Goal: Task Accomplishment & Management: Use online tool/utility

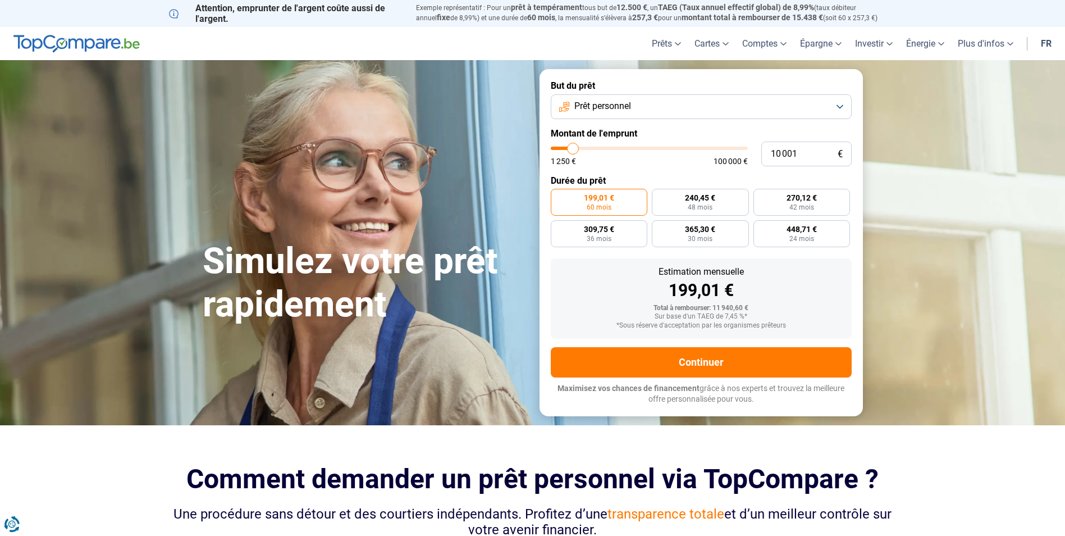
type input "9 750"
type input "9750"
type input "10 250"
type input "10250"
type input "11 000"
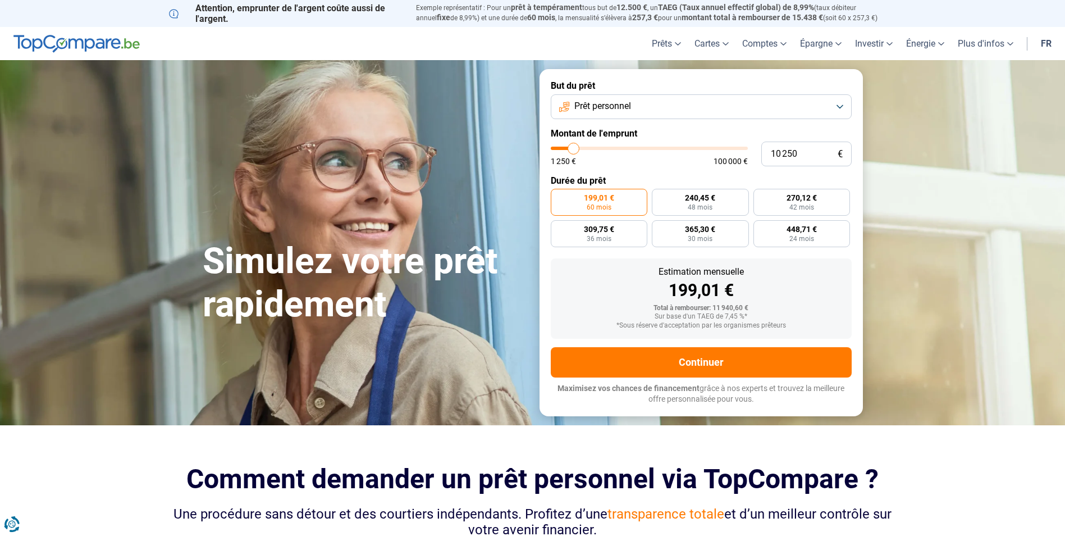
type input "11000"
type input "11 750"
type input "11750"
type input "12 750"
type input "12750"
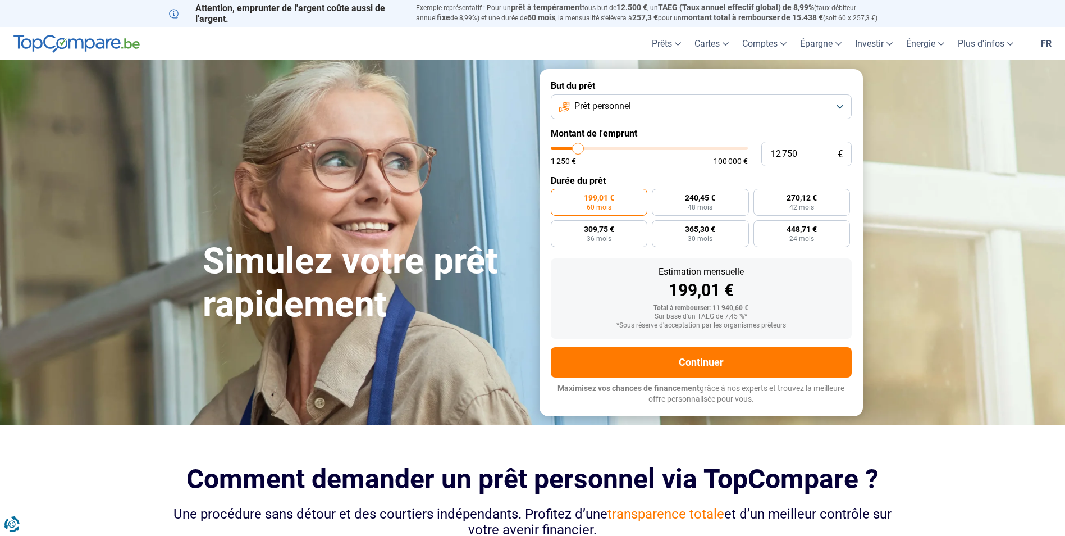
type input "14 250"
type input "14250"
type input "15 000"
type input "15000"
type input "16 000"
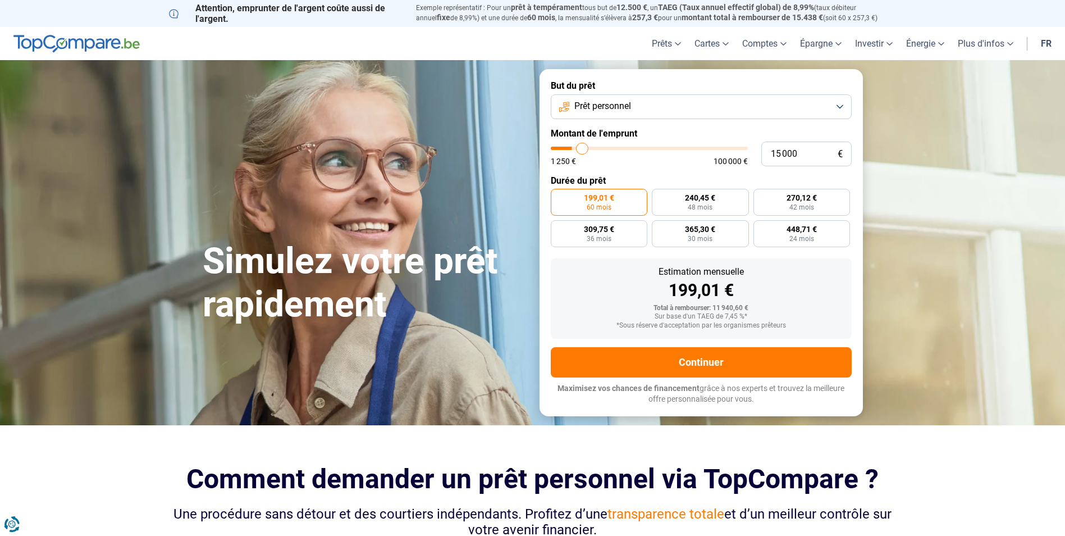
type input "16000"
type input "16 250"
type input "16250"
type input "17 750"
type input "17750"
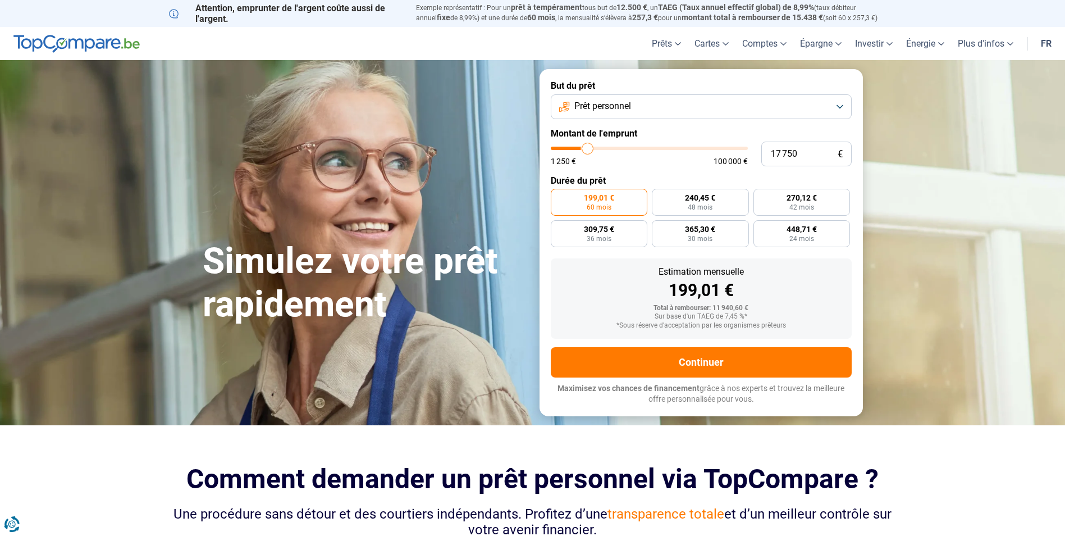
type input "20 000"
type input "20000"
type input "23 500"
type input "23500"
type input "25 250"
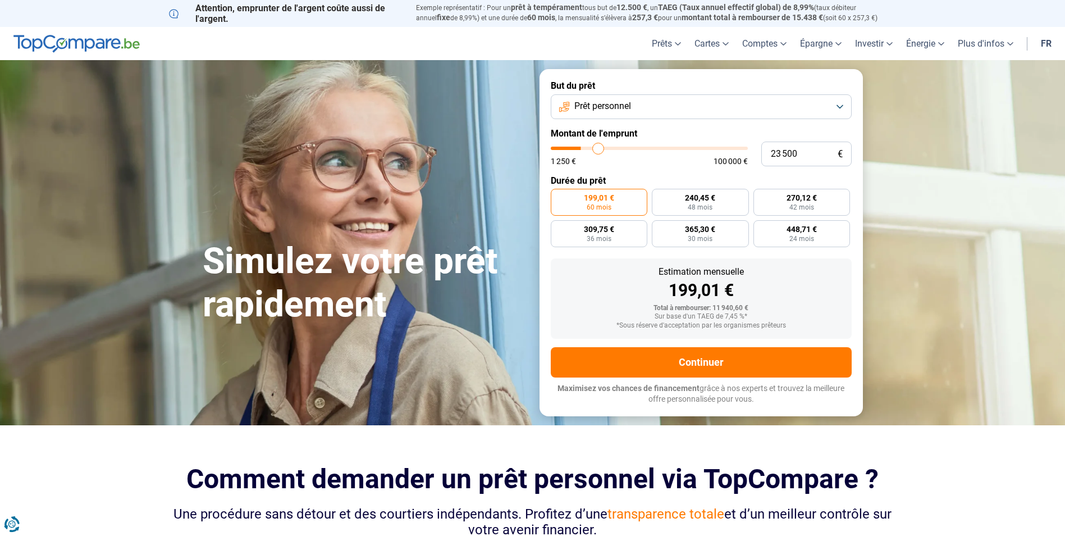
type input "25250"
type input "26 750"
type input "26750"
type input "27 500"
type input "27500"
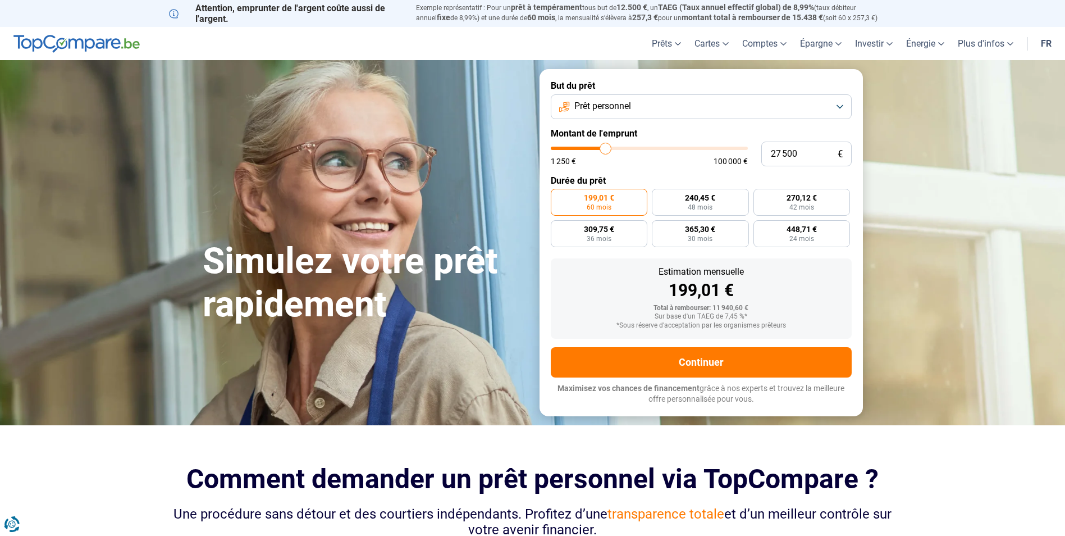
type input "28 000"
type input "28000"
type input "29 250"
type input "29250"
type input "31 250"
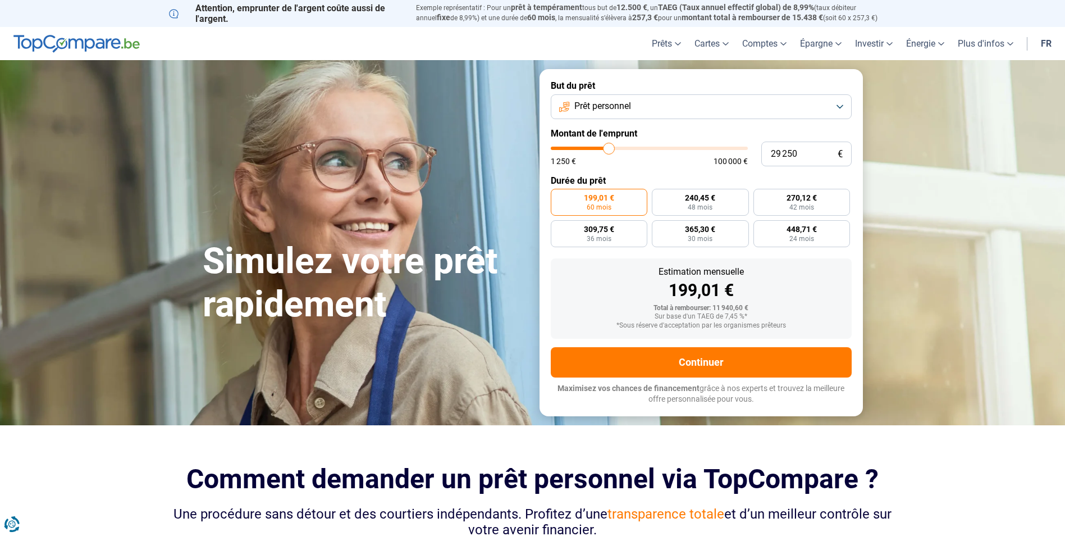
type input "31250"
type input "33 500"
type input "33500"
type input "36 750"
type input "36750"
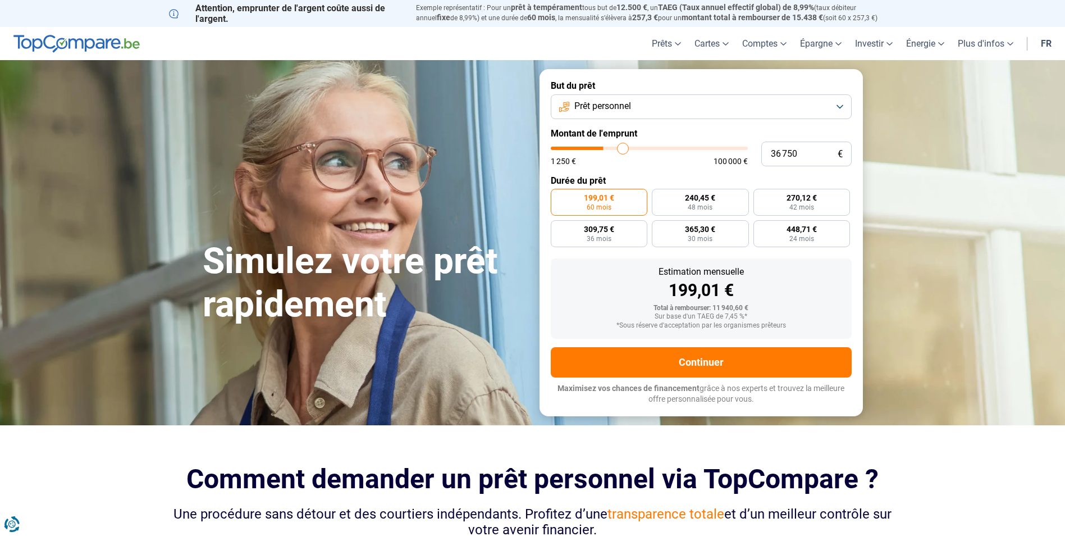
type input "39 250"
type input "39250"
type input "41 500"
type input "41500"
type input "43 000"
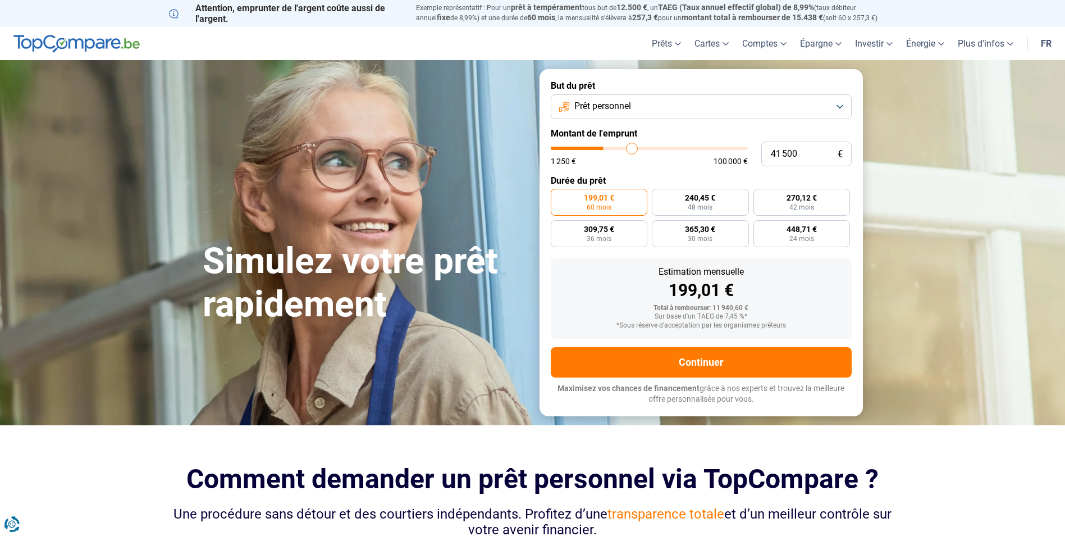
type input "43000"
type input "44 000"
type input "44000"
type input "44 250"
type input "44250"
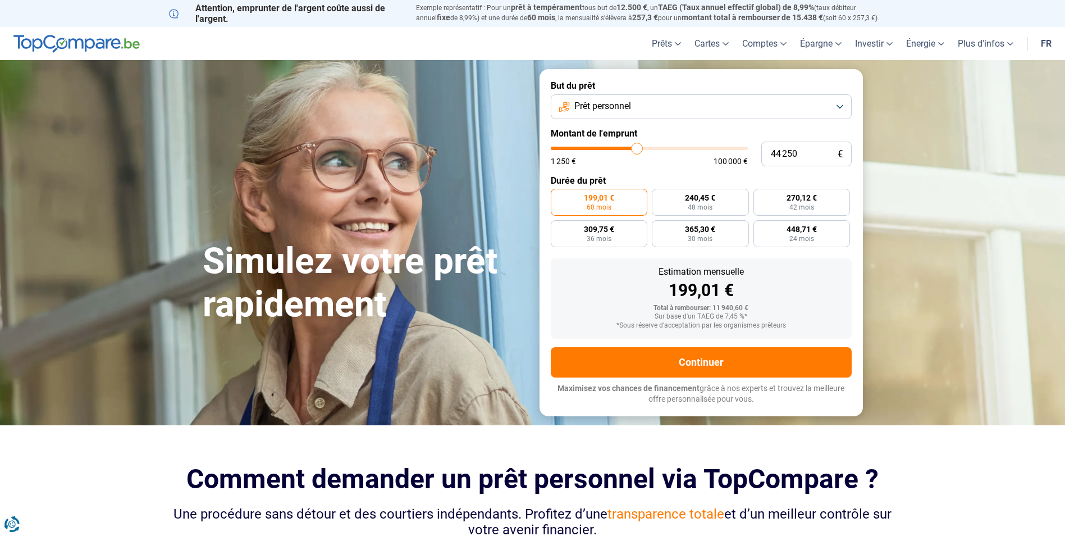
type input "46 500"
type input "46500"
type input "48 750"
type input "48750"
type input "52 000"
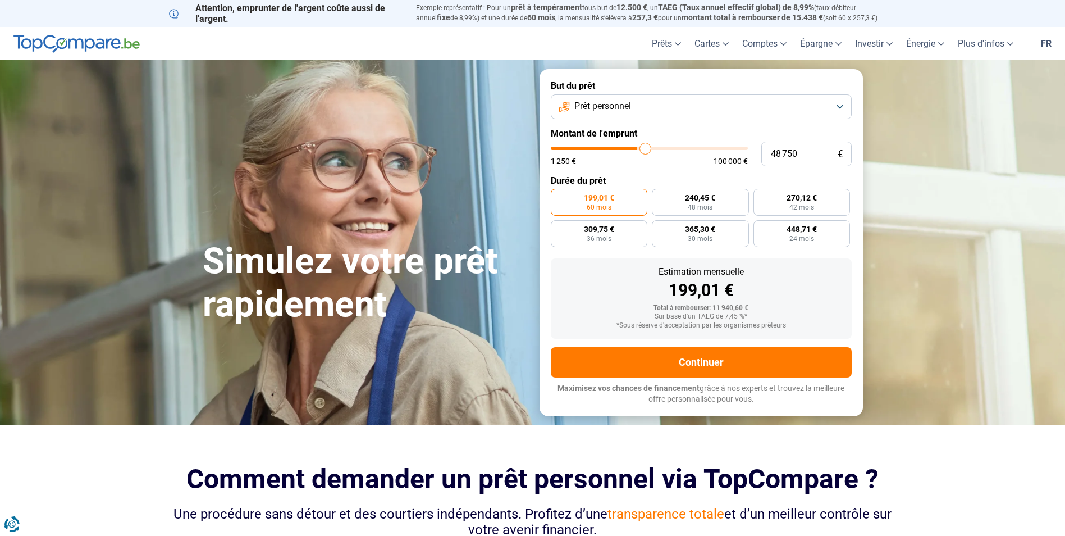
type input "52000"
type input "55 500"
type input "55500"
type input "59 000"
type input "59000"
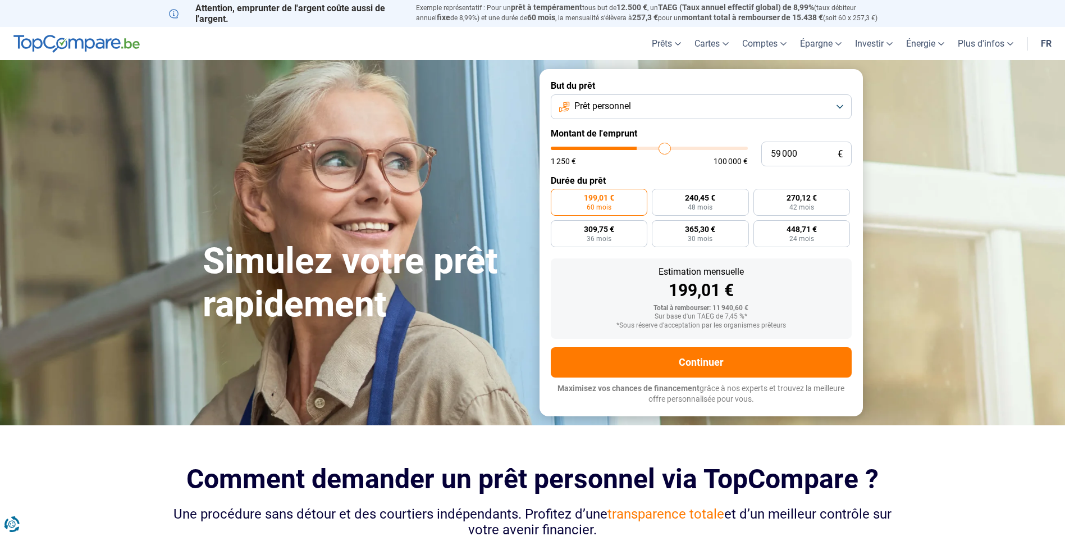
type input "61 750"
type input "61750"
type input "64 750"
type input "64750"
type input "67 250"
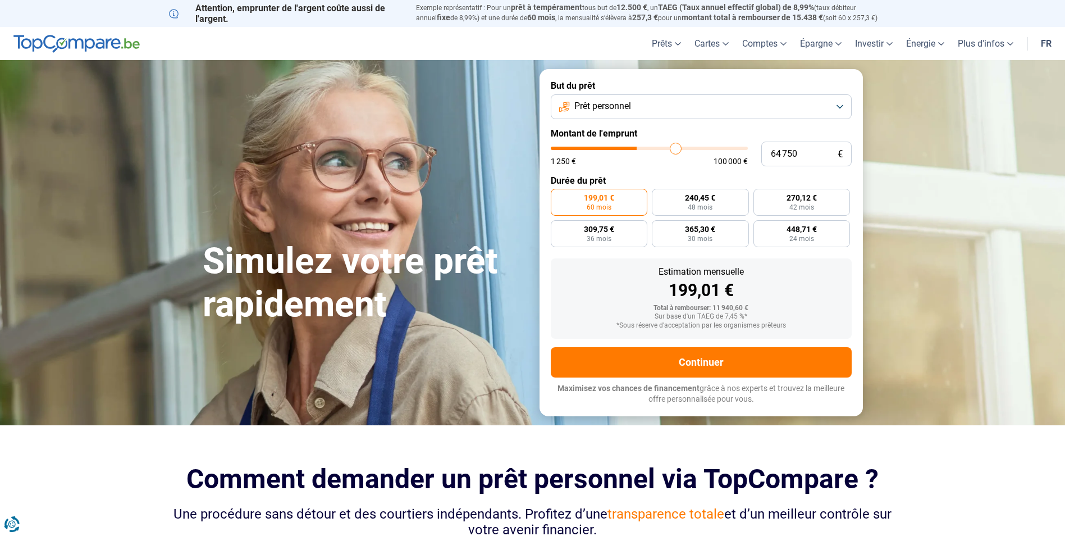
type input "67250"
type input "69 000"
type input "69000"
type input "71 000"
type input "71000"
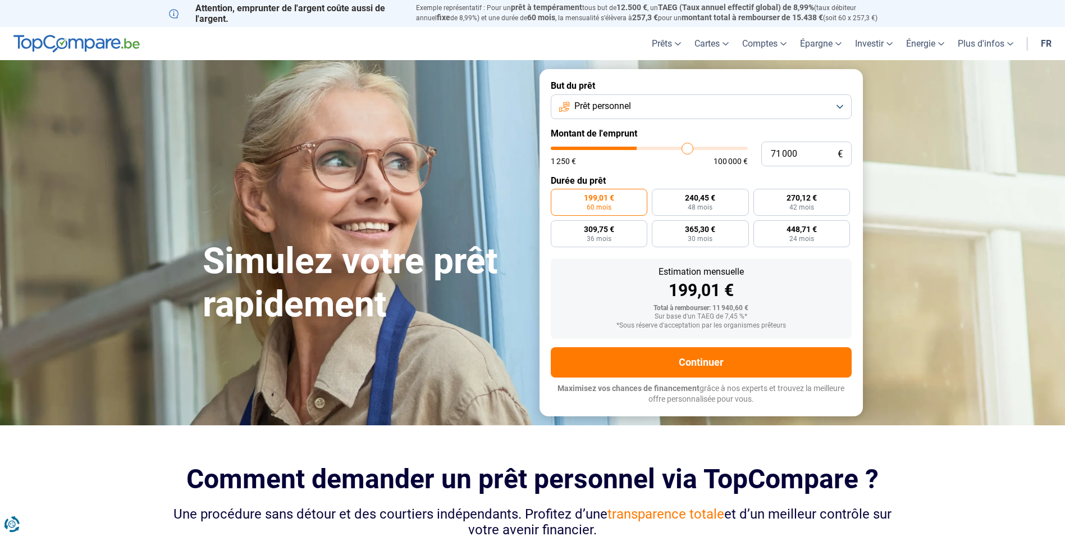
type input "75 250"
type input "75250"
type input "78 750"
type input "78750"
type input "82 500"
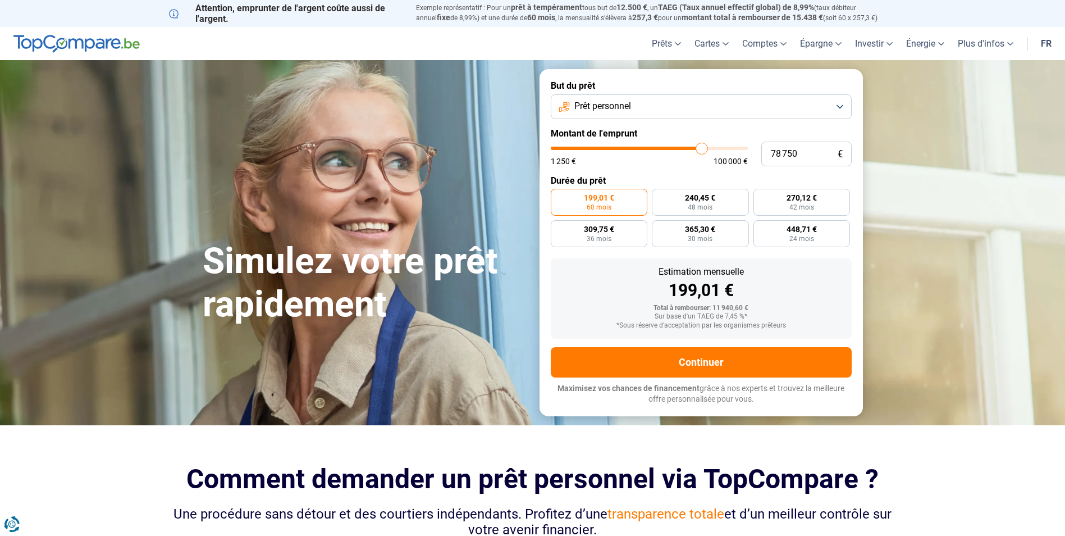
type input "82500"
type input "85 250"
type input "85250"
type input "88 750"
type input "88750"
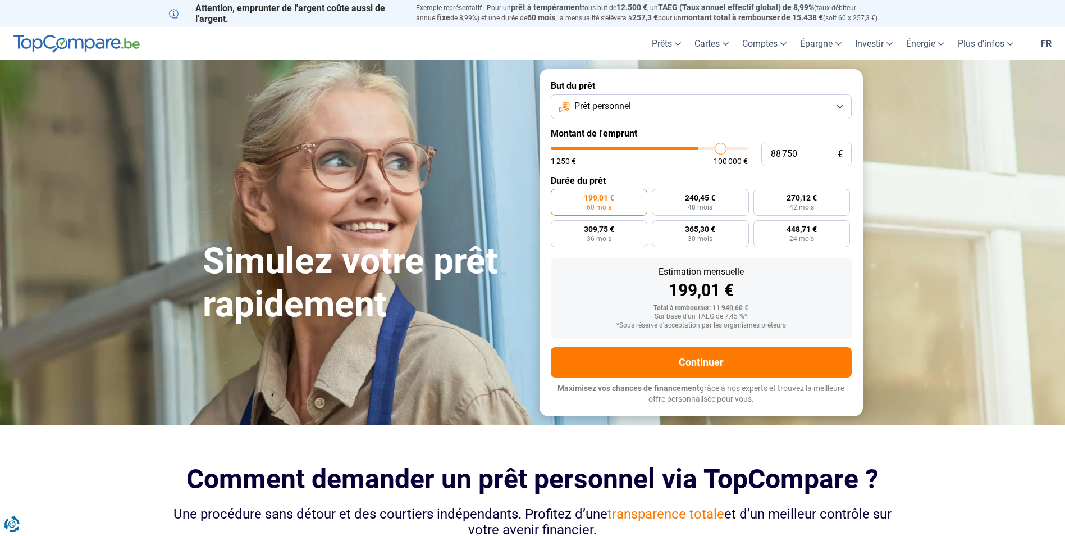
type input "91 750"
type input "91750"
type input "94 750"
type input "94750"
type input "97 500"
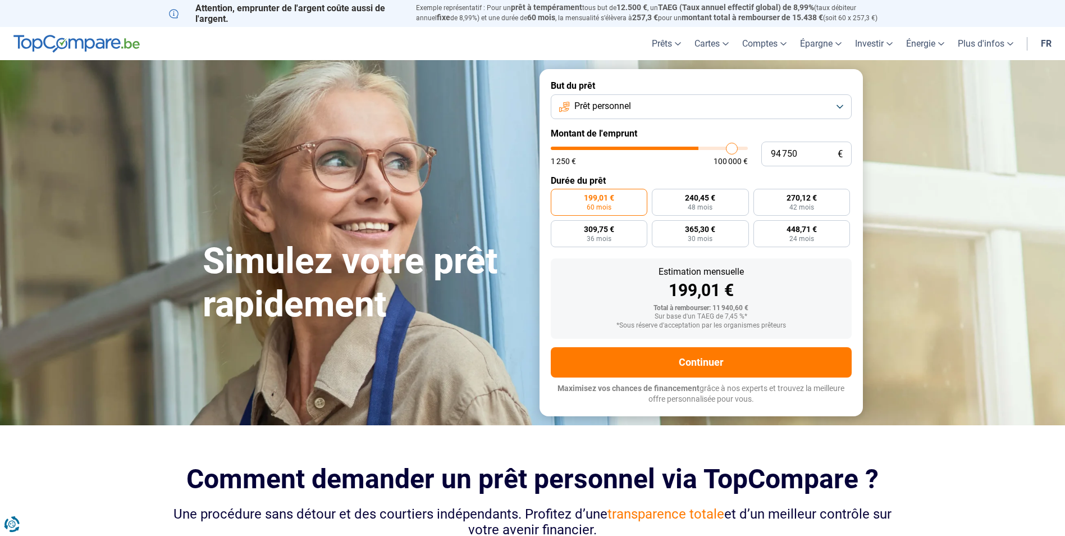
type input "97500"
type input "99 250"
type input "99250"
type input "100 000"
drag, startPoint x: 572, startPoint y: 148, endPoint x: 751, endPoint y: 148, distance: 178.5
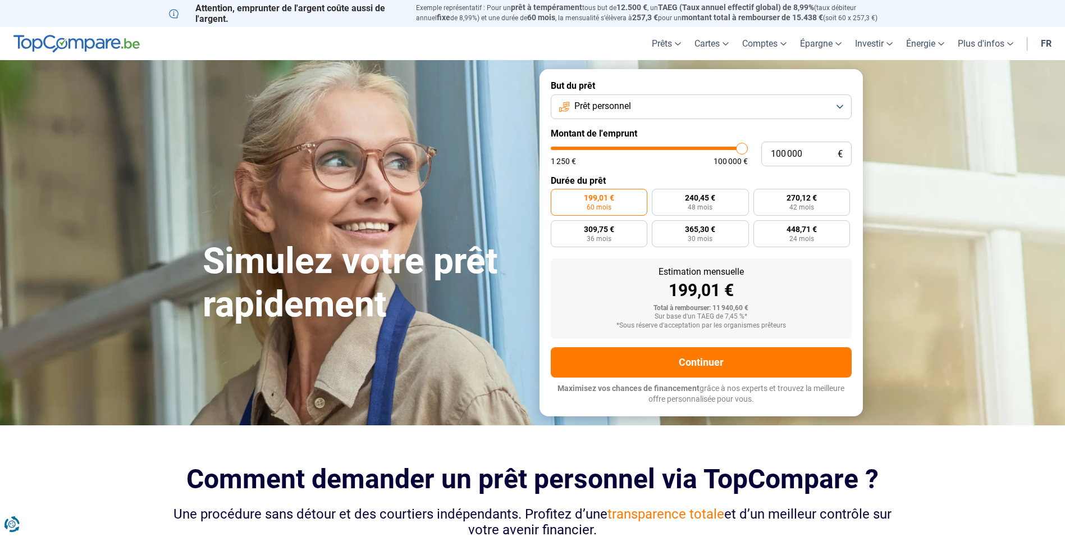
type input "100000"
click at [748, 148] on input "range" at bounding box center [649, 148] width 197 height 3
radio input "false"
type input "12 000"
type input "12000"
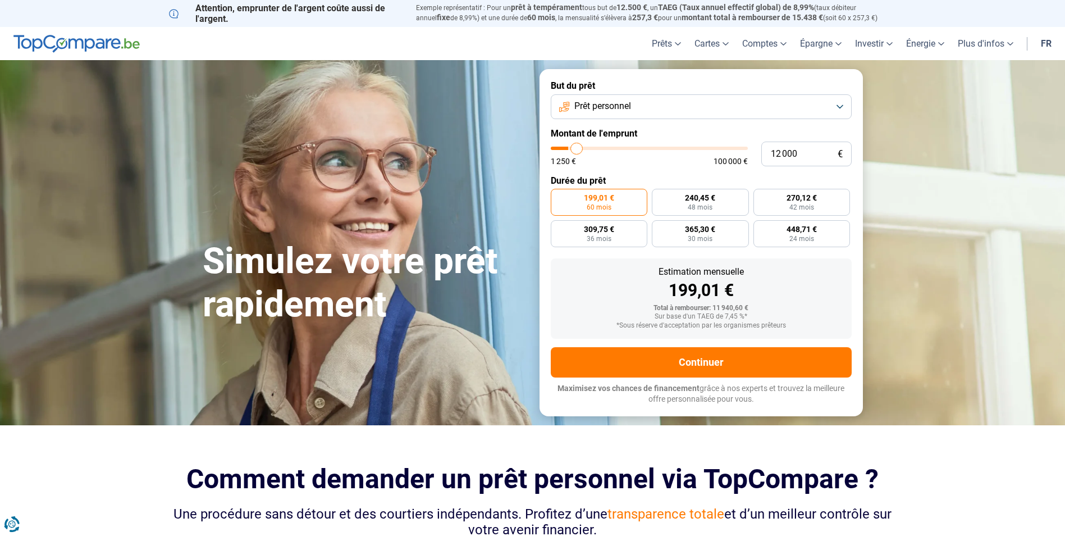
type input "12 500"
type input "12500"
type input "14 500"
type input "14500"
type input "20 000"
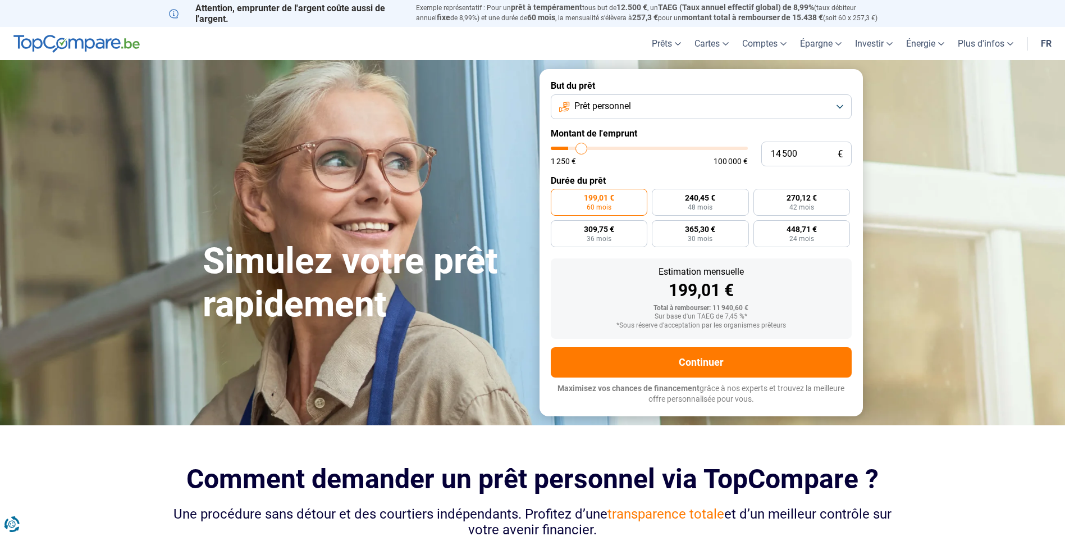
type input "20000"
type input "26 000"
type input "26000"
type input "39 750"
type input "39750"
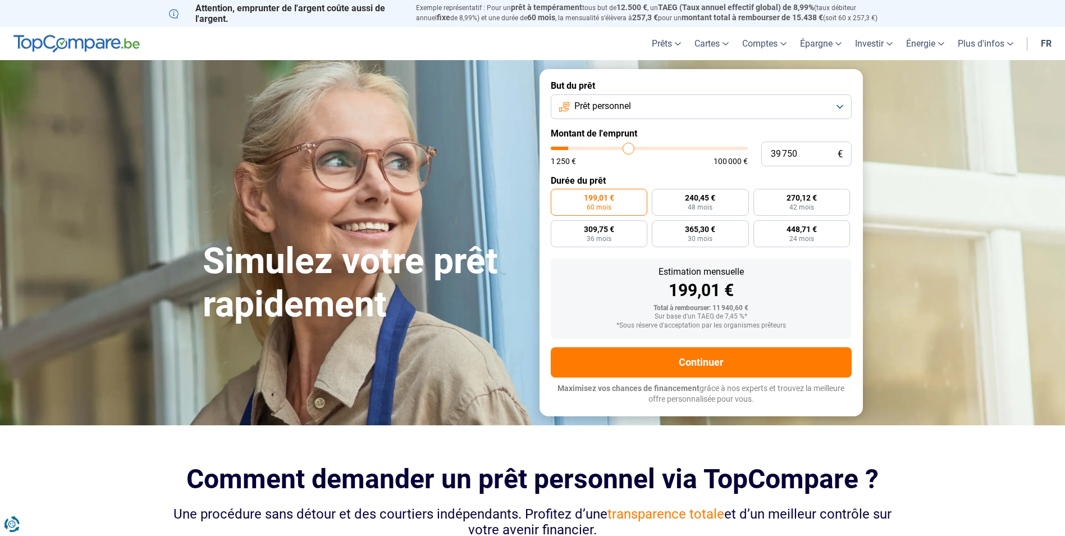
type input "51 500"
type input "51500"
type input "62 000"
type input "62000"
type input "73 250"
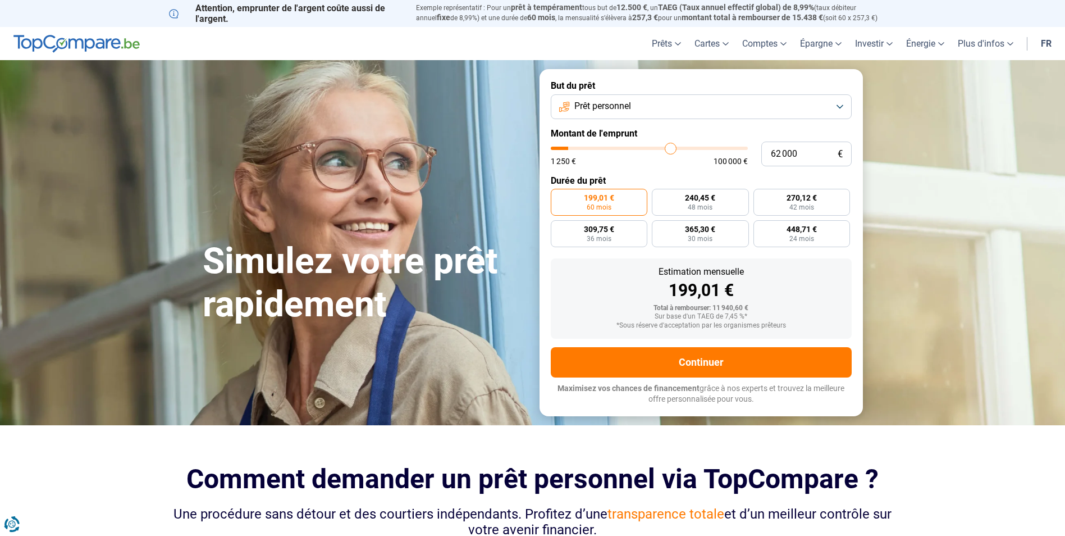
type input "73250"
type input "85 750"
type input "85750"
type input "89 000"
type input "89000"
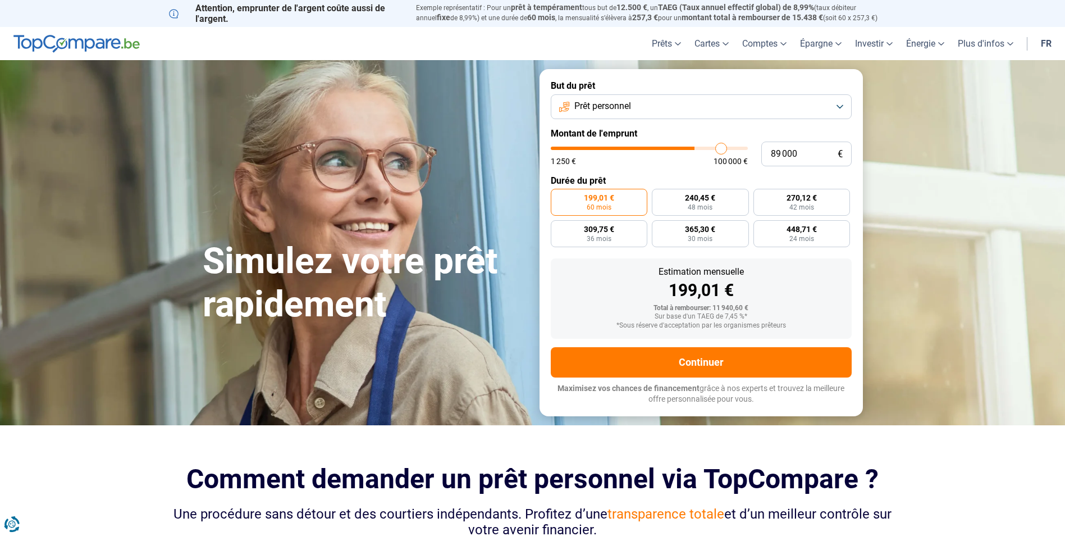
type input "94 250"
type input "94250"
type input "94 750"
type input "94750"
type input "95 500"
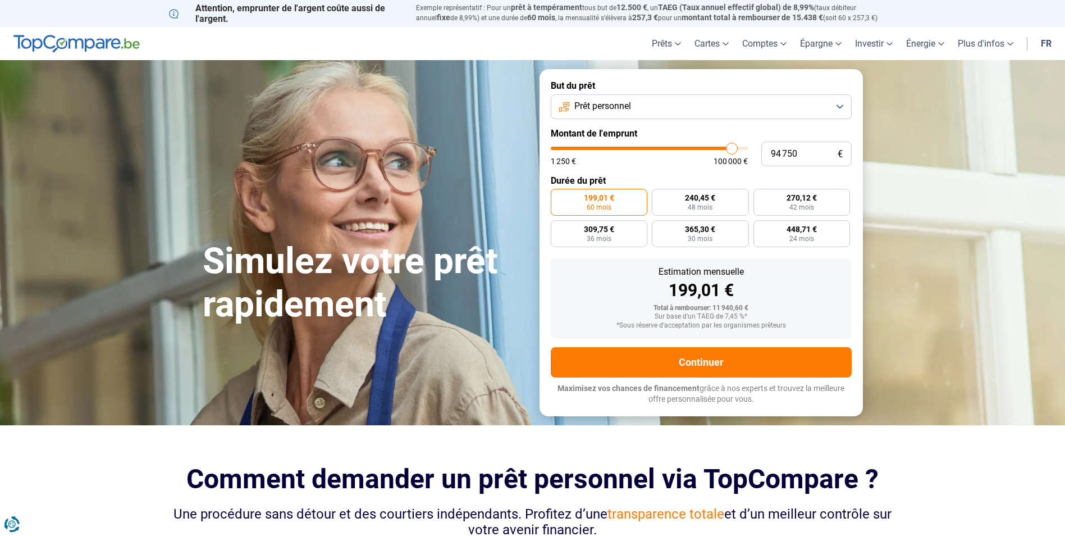
type input "95500"
type input "96 000"
type input "96000"
type input "96 250"
type input "96250"
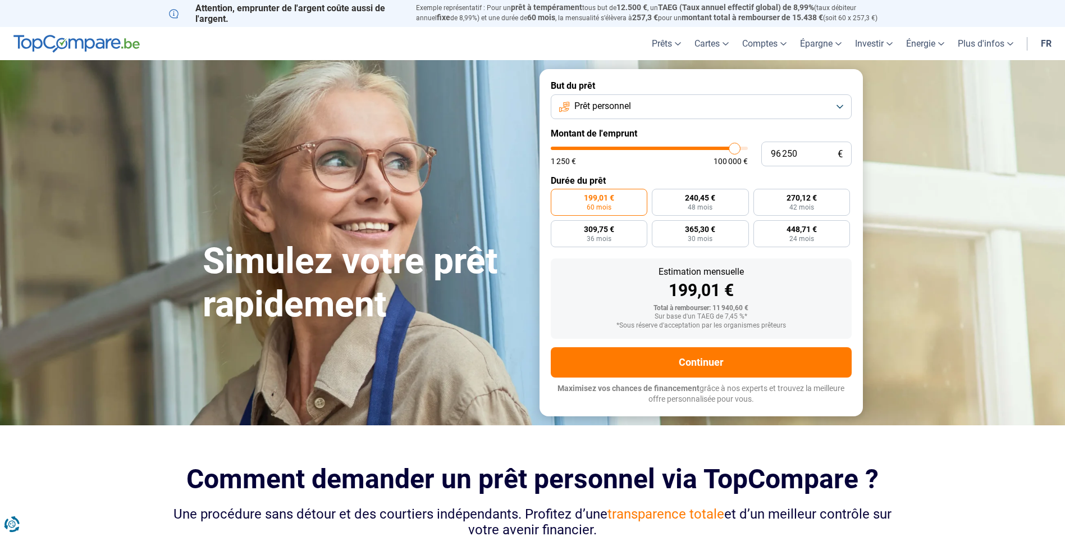
type input "97 000"
type input "97000"
type input "97 750"
type input "97750"
type input "98 000"
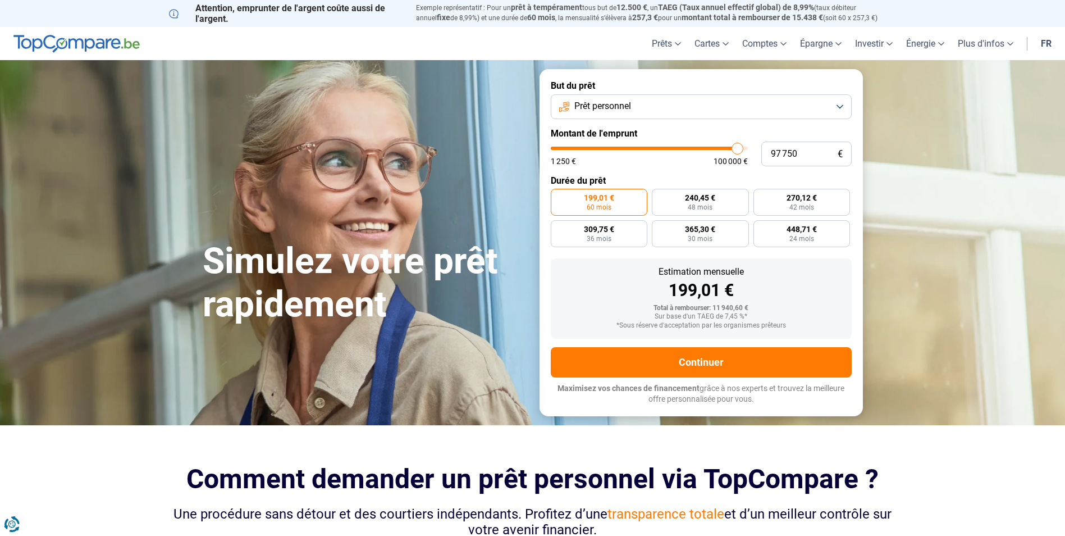
type input "98000"
type input "98 750"
type input "98750"
type input "99 250"
type input "99250"
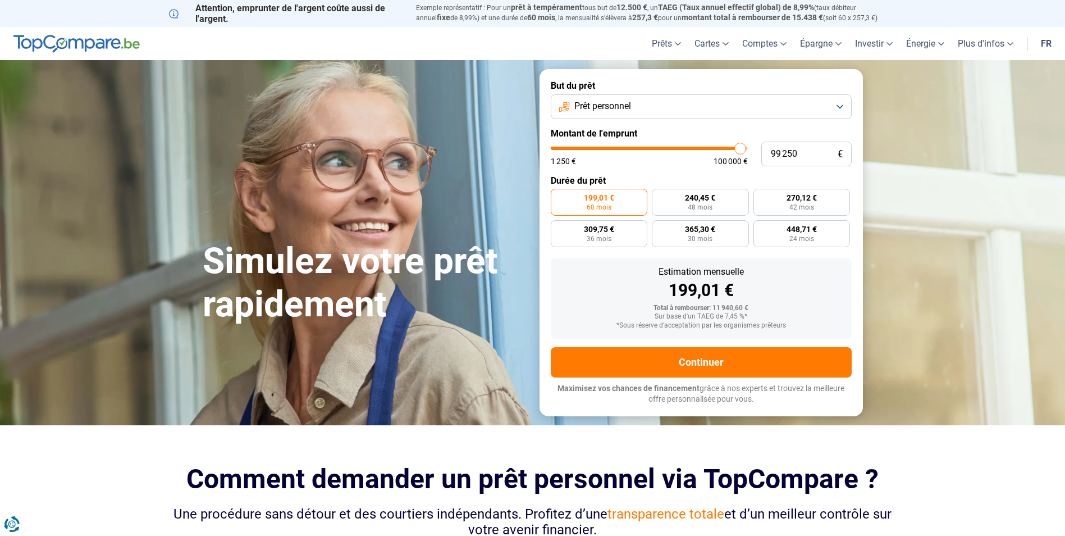
type input "100 000"
drag, startPoint x: 577, startPoint y: 152, endPoint x: 765, endPoint y: 151, distance: 188.1
type input "100000"
click at [748, 150] on input "range" at bounding box center [649, 148] width 197 height 3
radio input "false"
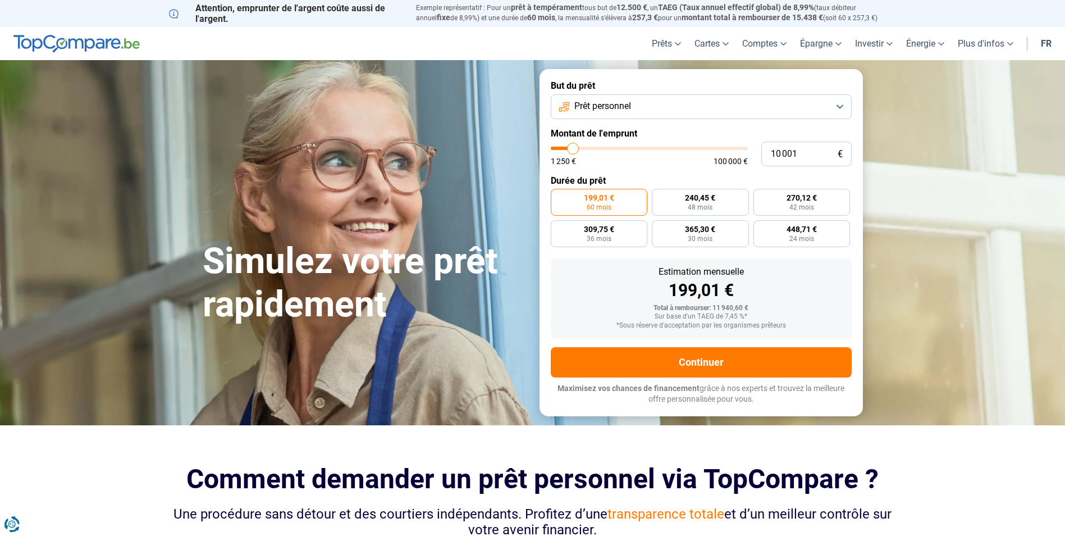
type input "8 250"
type input "8250"
type input "8 750"
type input "8750"
type input "10 250"
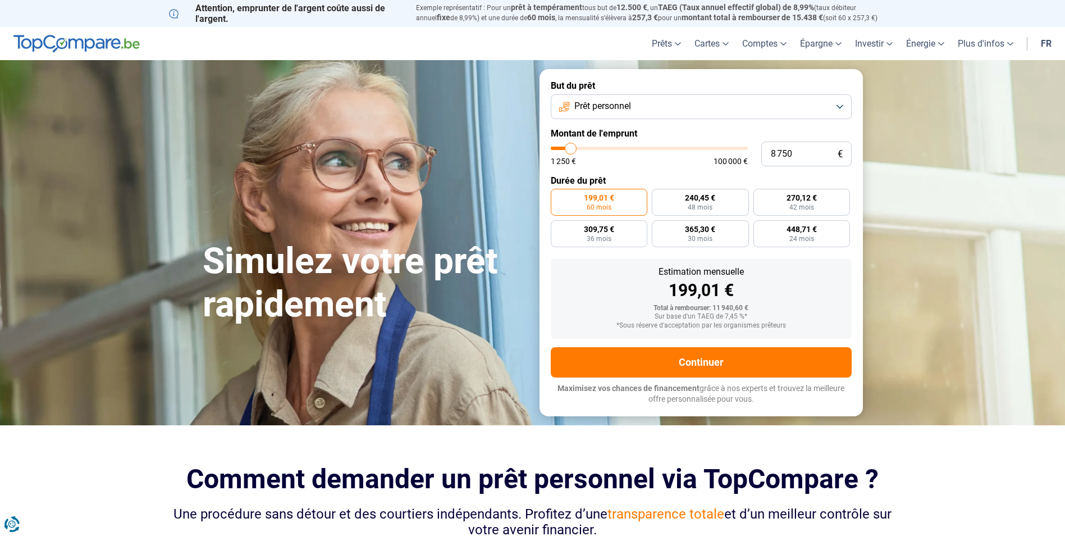
type input "10250"
type input "14 750"
type input "14750"
type input "21 250"
type input "21250"
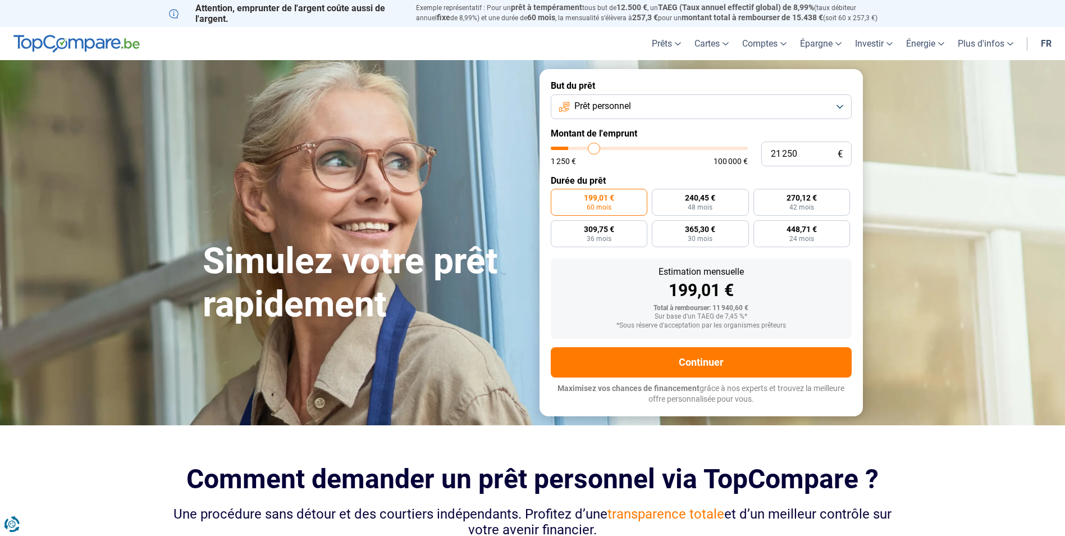
type input "41 500"
type input "41500"
type input "62 000"
type input "62000"
type input "85 750"
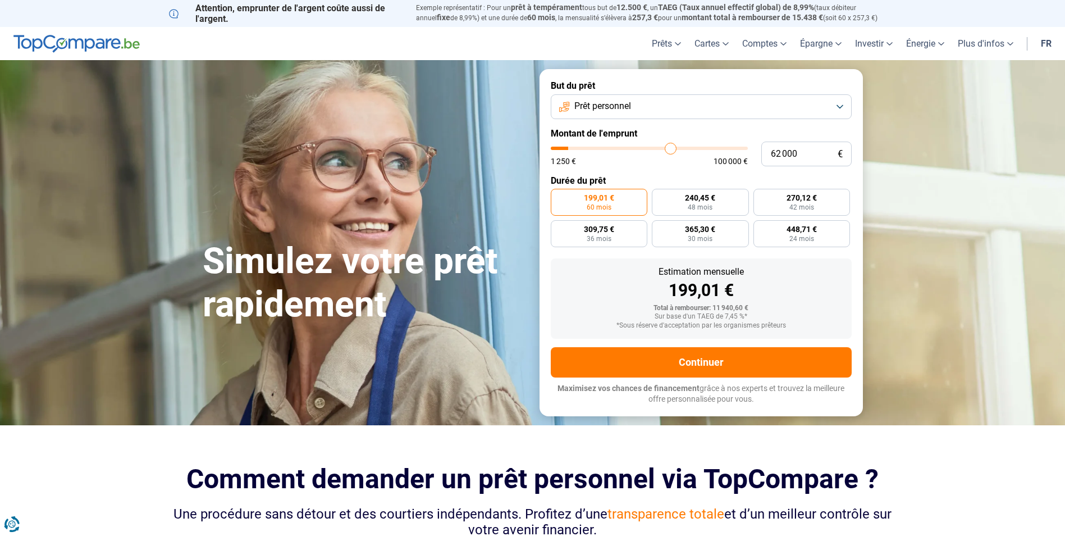
type input "85750"
type input "100 000"
drag, startPoint x: 569, startPoint y: 147, endPoint x: 809, endPoint y: 149, distance: 239.8
type input "100000"
click at [748, 149] on input "range" at bounding box center [649, 148] width 197 height 3
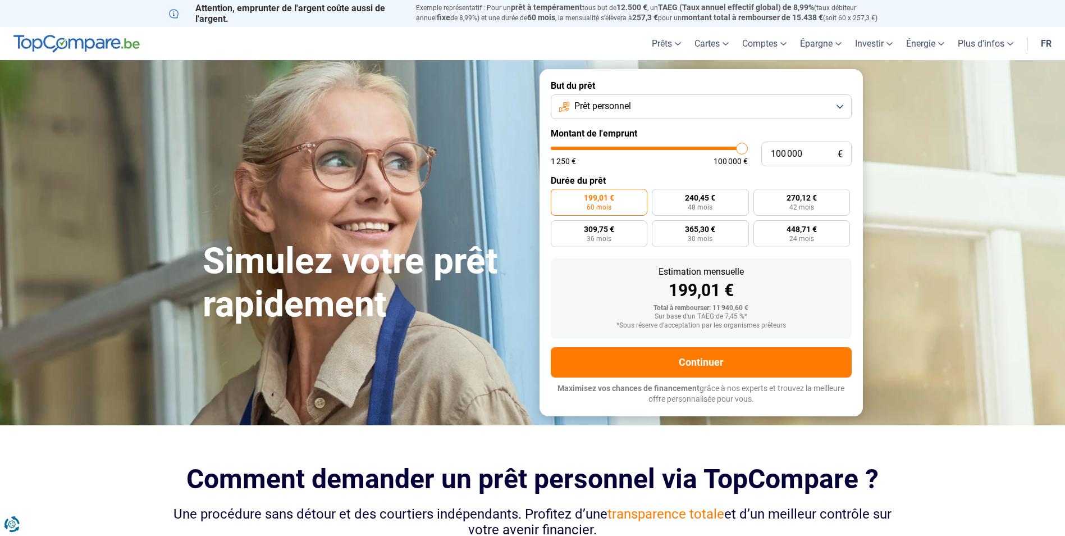
radio input "false"
